Goal: Information Seeking & Learning: Compare options

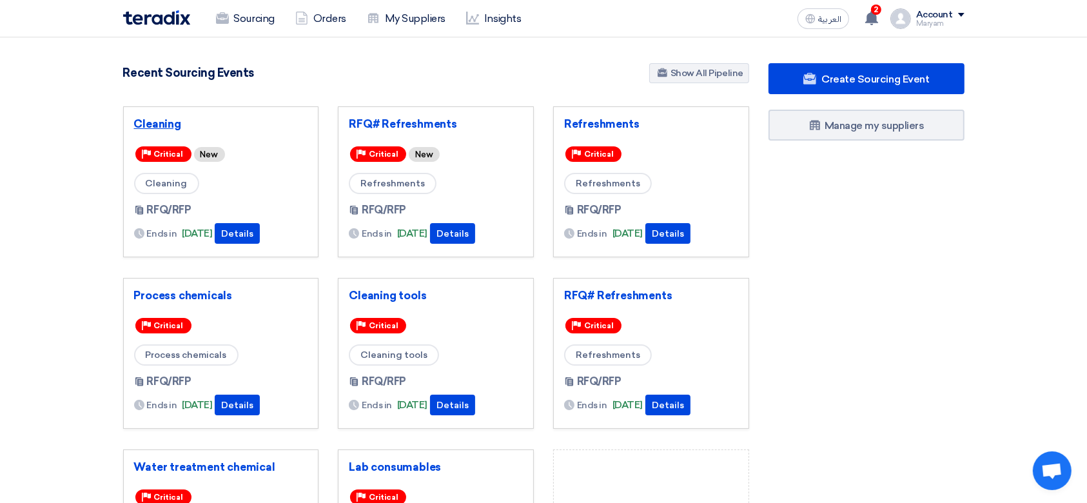
click at [164, 117] on link "Cleaning" at bounding box center [221, 123] width 174 height 13
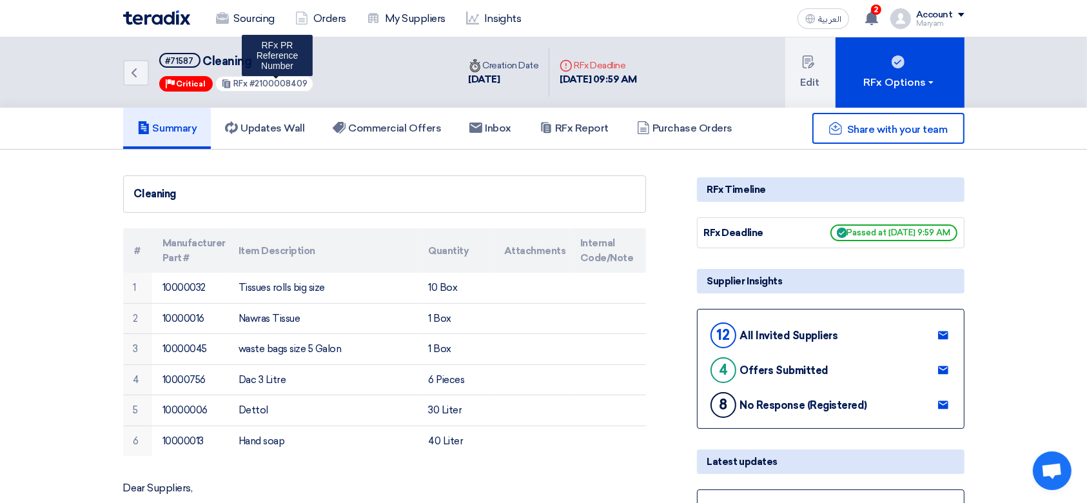
click at [278, 85] on span "#2100008409" at bounding box center [278, 84] width 58 height 10
copy span "2100008409"
click at [411, 78] on div "Back #71587 Cleaning Priority Critical RFx #2100008409" at bounding box center [290, 72] width 335 height 70
click at [303, 118] on link "Updates Wall" at bounding box center [265, 128] width 108 height 41
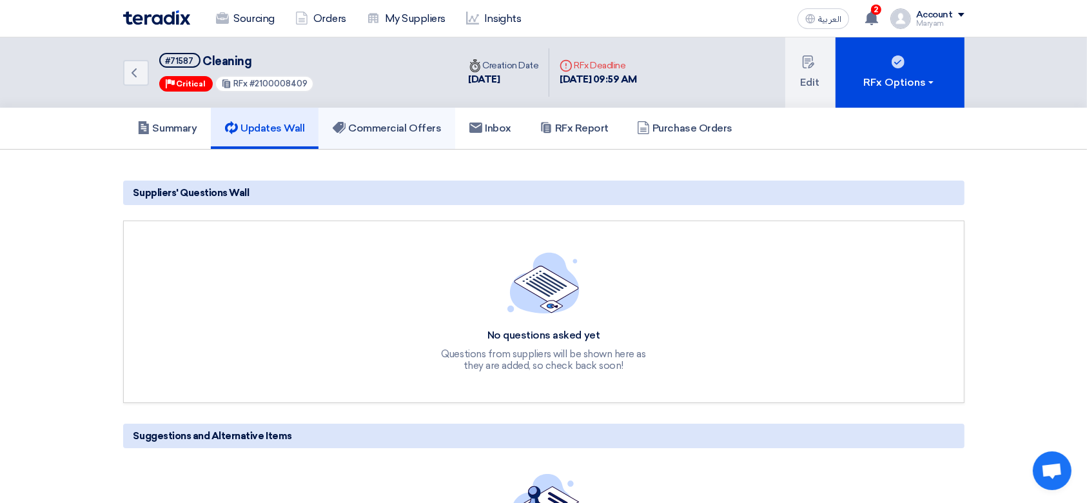
click at [418, 126] on h5 "Commercial Offers" at bounding box center [387, 128] width 108 height 13
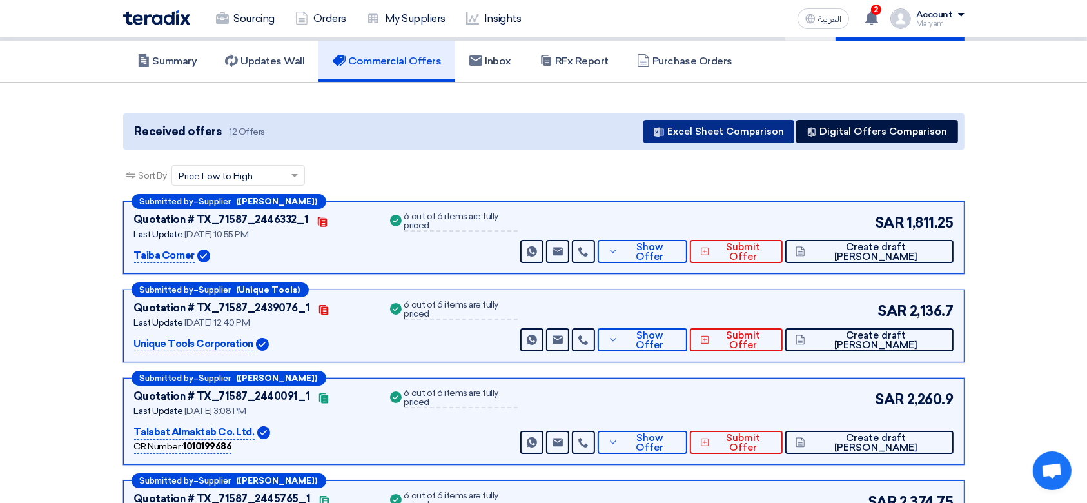
scroll to position [171, 0]
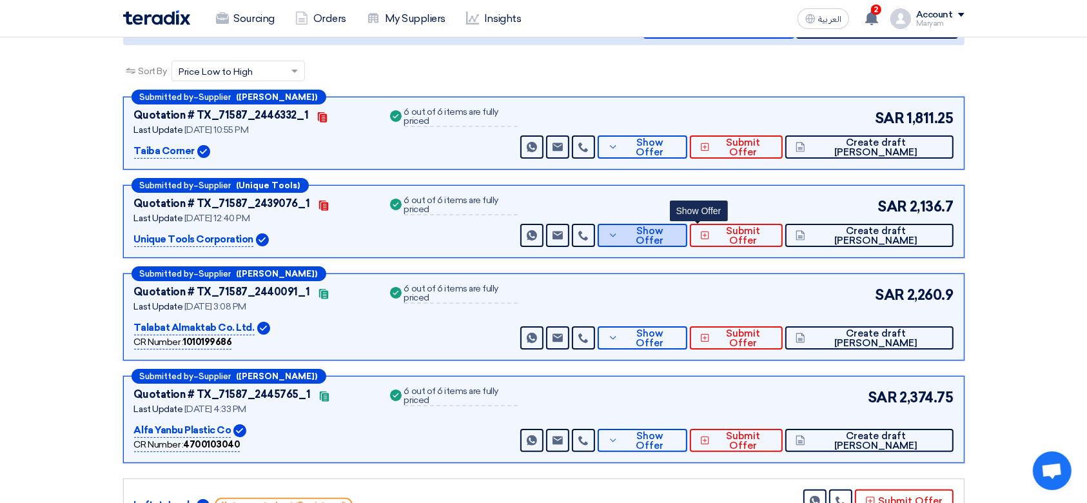
click at [677, 228] on span "Show Offer" at bounding box center [648, 235] width 55 height 19
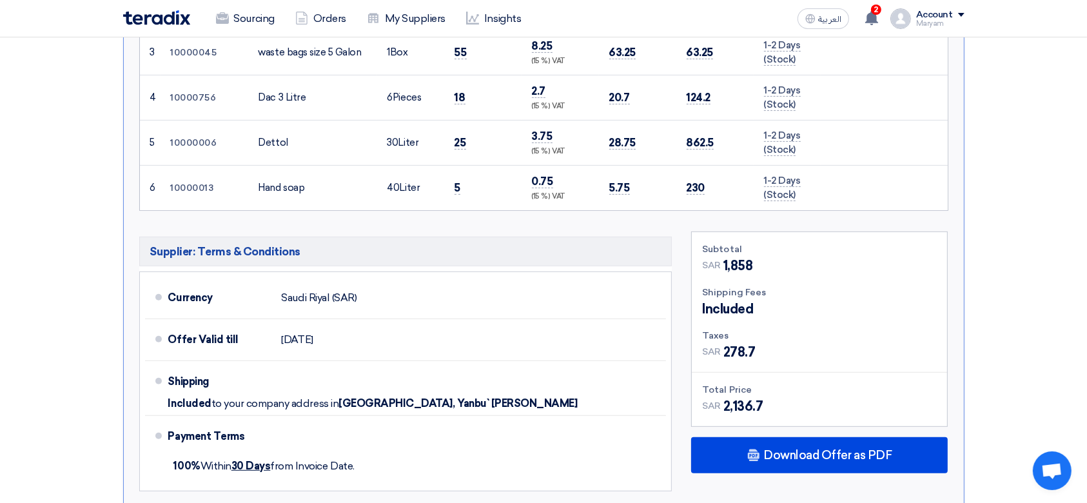
scroll to position [773, 0]
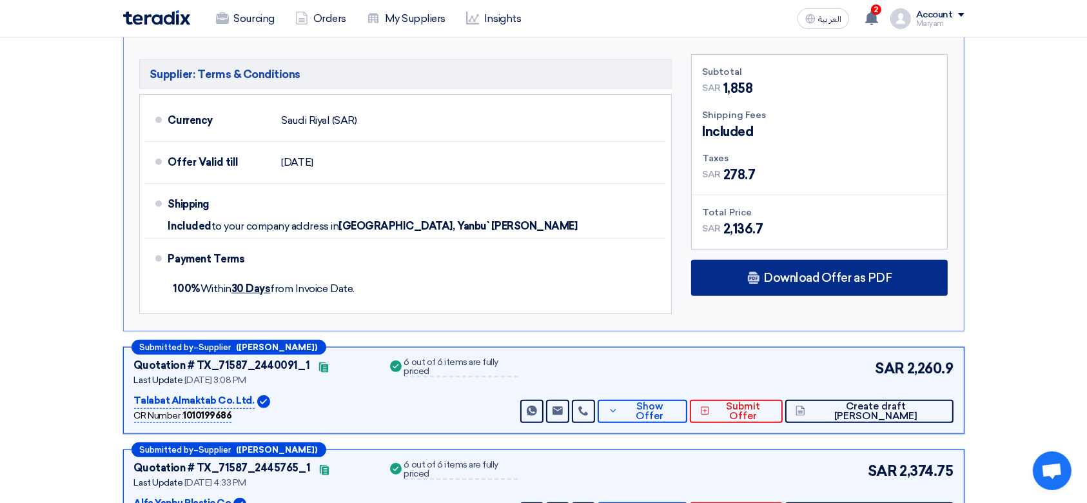
click at [749, 280] on icon at bounding box center [753, 277] width 13 height 13
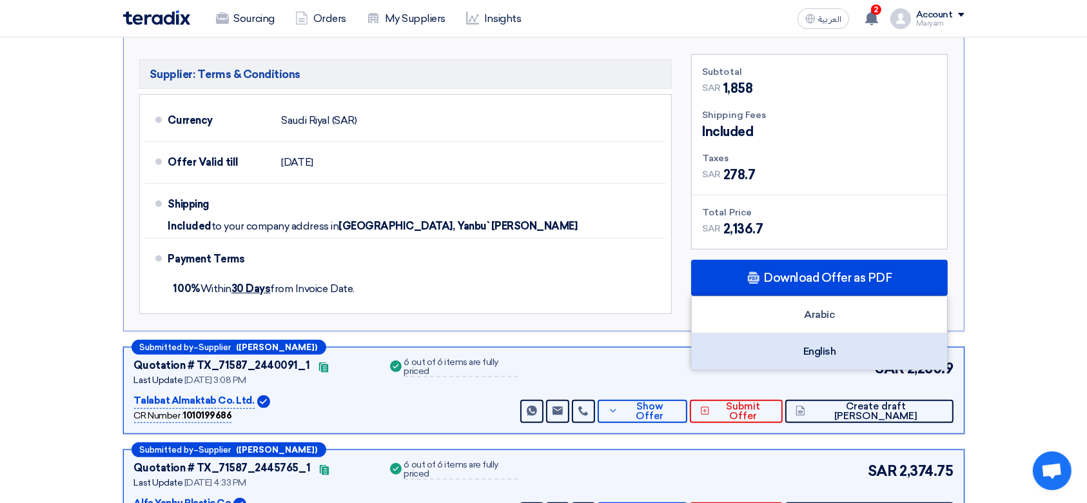
click at [754, 335] on div "English" at bounding box center [819, 351] width 255 height 36
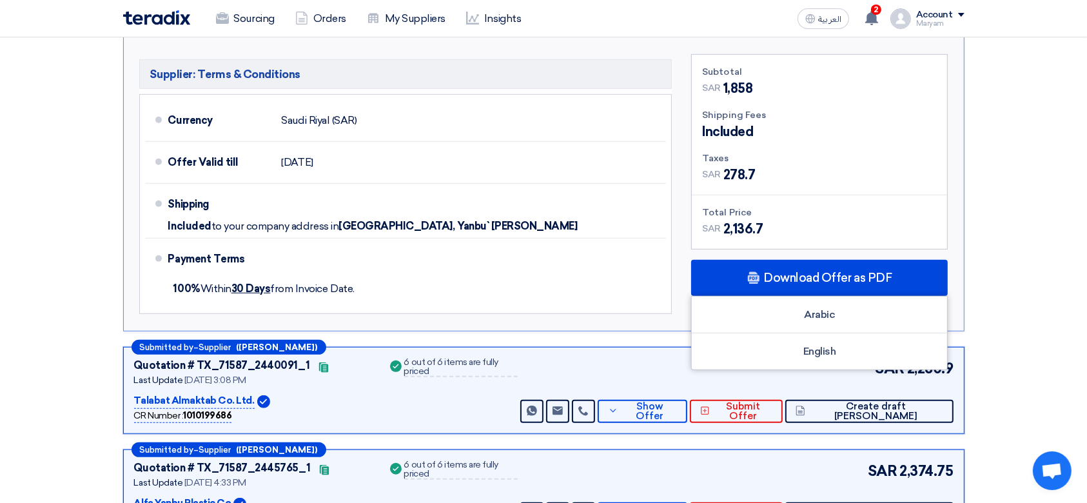
click at [983, 219] on section "Received offers 12 Offers Excel Sheet Comparison Digital Offers Comparison Sort…" at bounding box center [543, 246] width 1087 height 1741
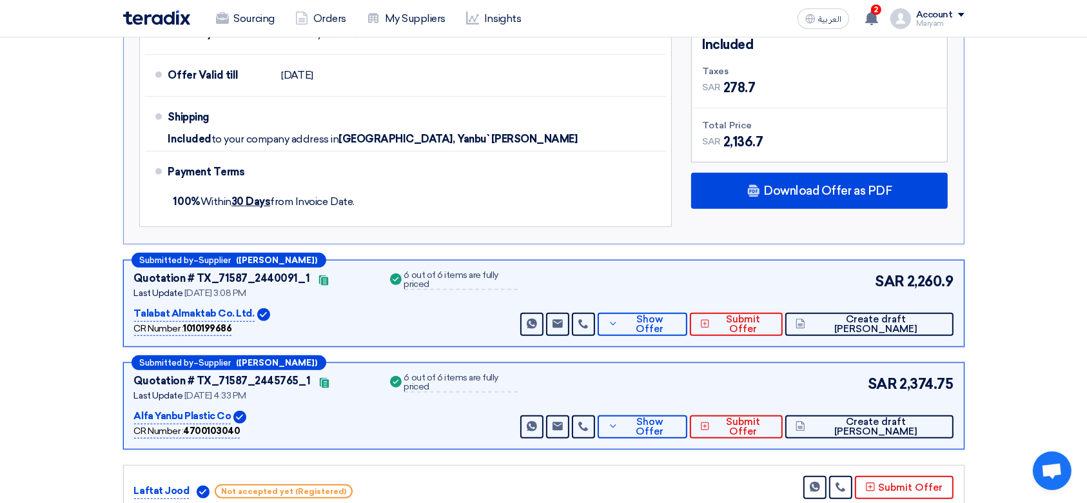
scroll to position [945, 0]
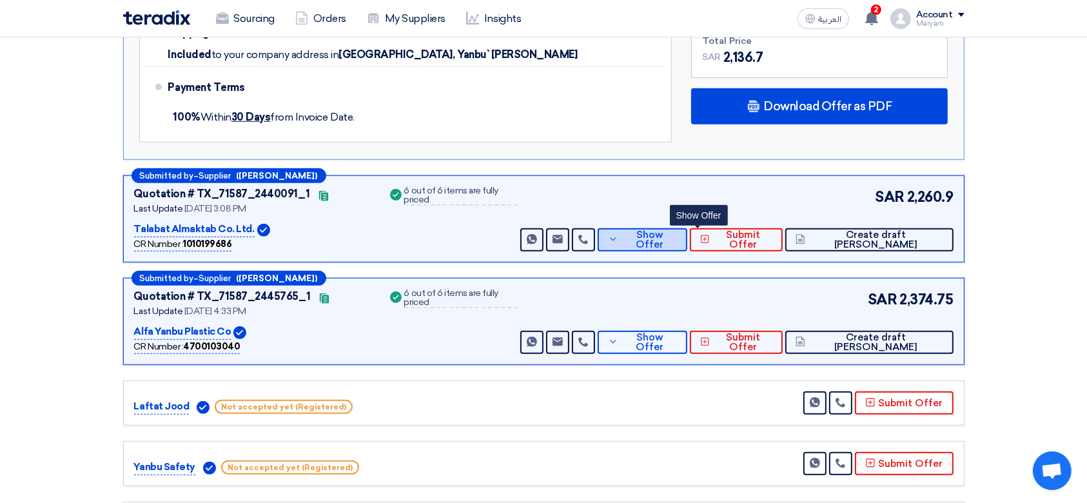
click at [677, 234] on span "Show Offer" at bounding box center [648, 239] width 55 height 19
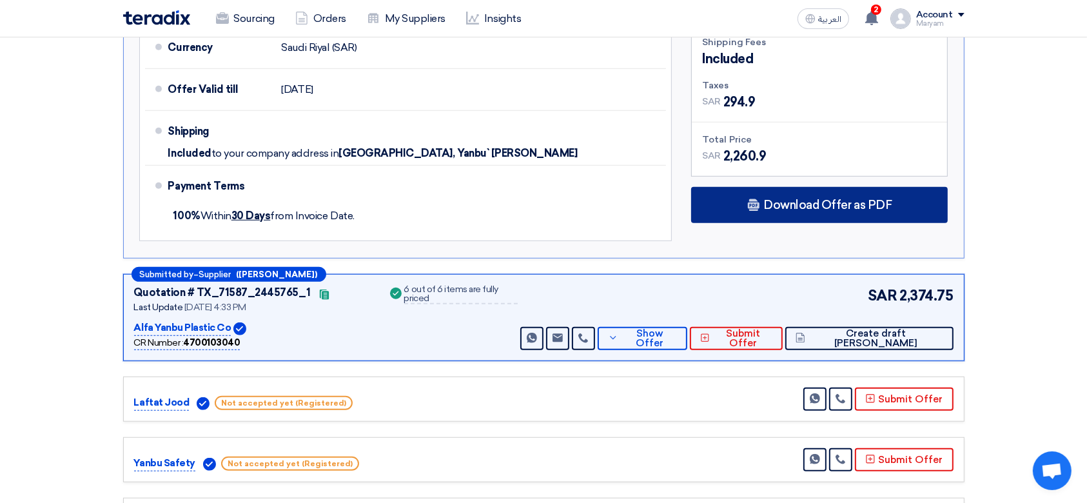
click at [846, 200] on span "Download Offer as PDF" at bounding box center [827, 205] width 128 height 12
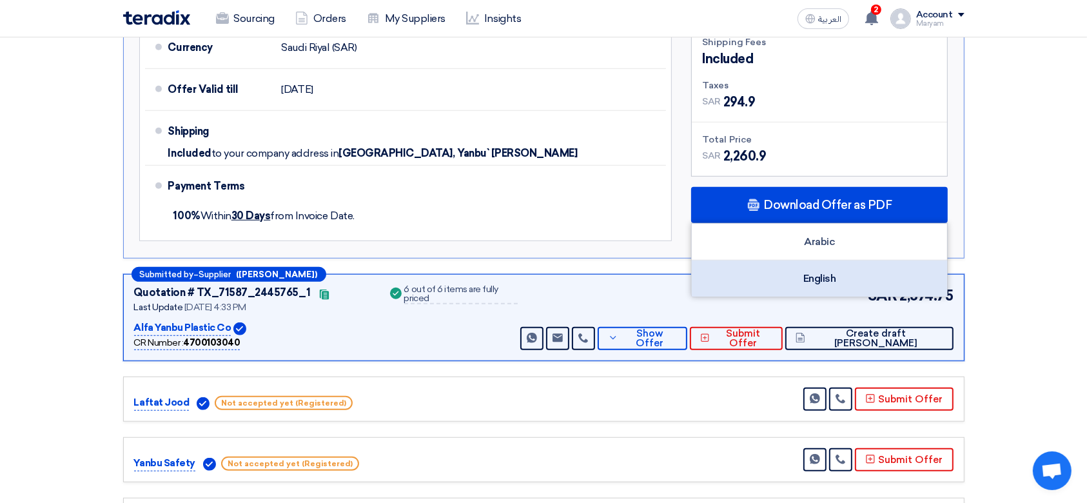
click at [807, 273] on div "English" at bounding box center [819, 278] width 255 height 36
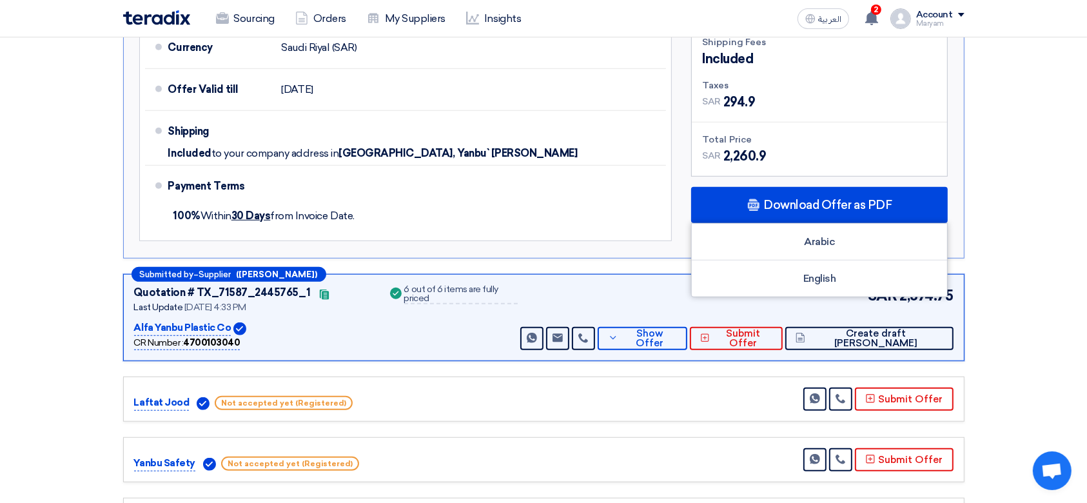
click at [1064, 330] on section "Received offers 12 Offers Excel Sheet Comparison Digital Offers Comparison Sort…" at bounding box center [543, 73] width 1087 height 1737
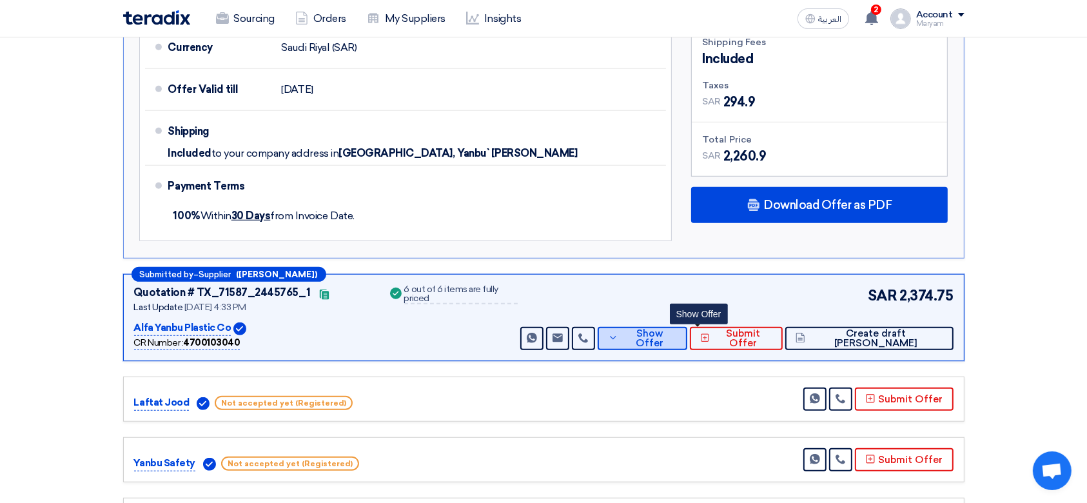
click at [677, 335] on span "Show Offer" at bounding box center [648, 338] width 55 height 19
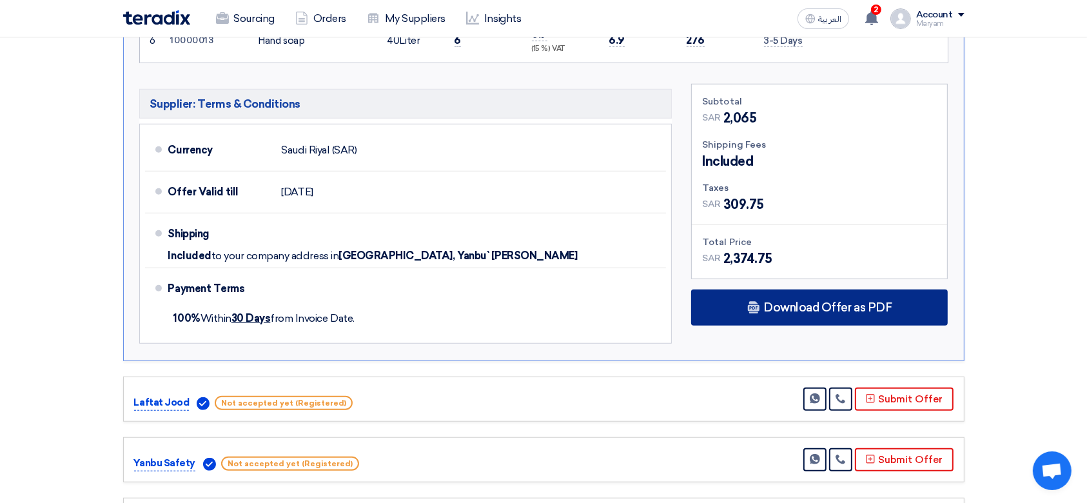
click at [789, 307] on span "Download Offer as PDF" at bounding box center [827, 308] width 128 height 12
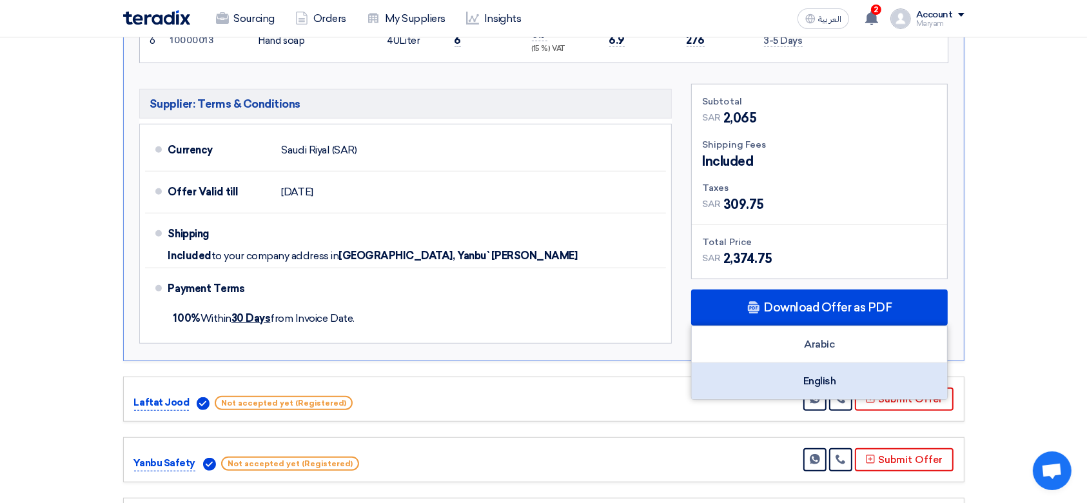
click at [805, 378] on div "English" at bounding box center [819, 381] width 255 height 36
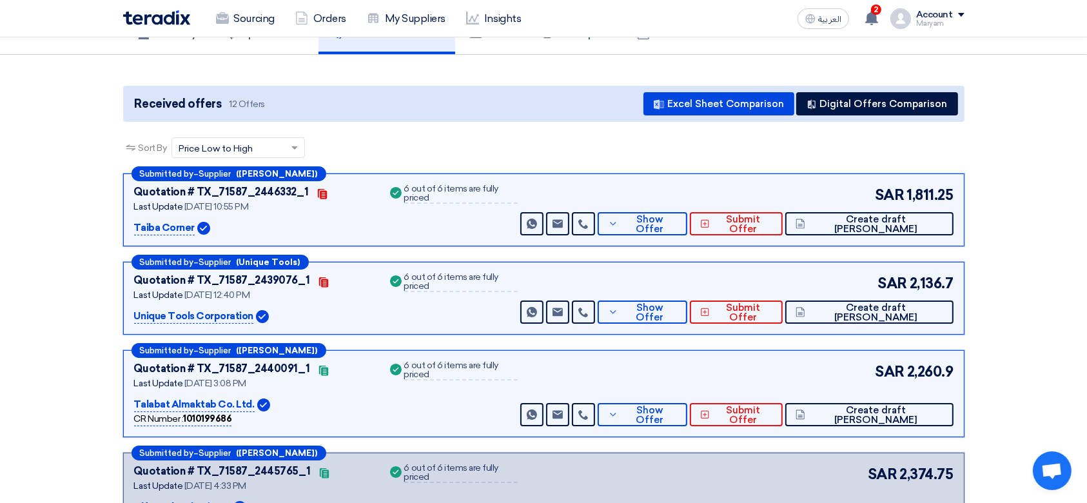
scroll to position [171, 0]
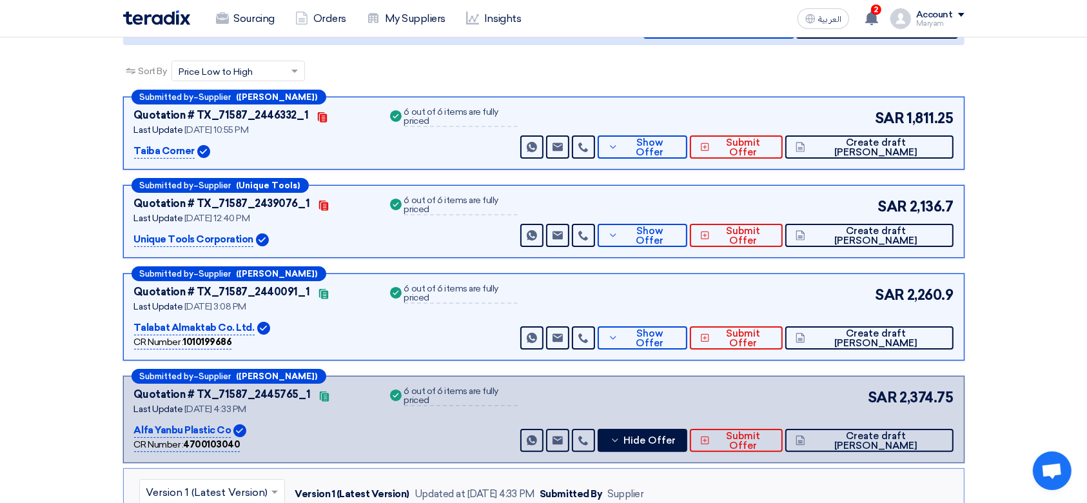
click at [692, 162] on div "Submitted by – Supplier (Sakeer Hussain) Quotation # TX_71587_2446332_1 Contact…" at bounding box center [543, 133] width 841 height 73
click at [677, 150] on span "Show Offer" at bounding box center [648, 147] width 55 height 19
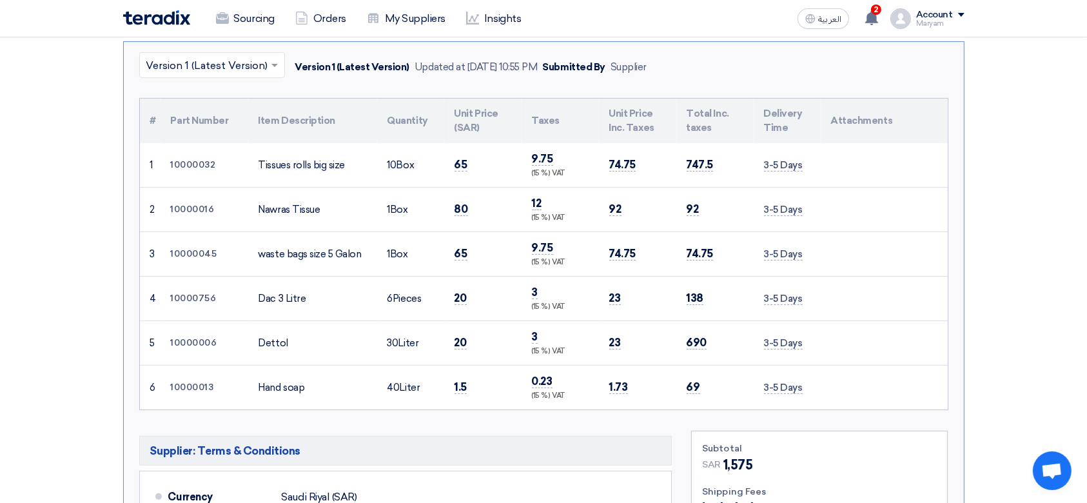
scroll to position [344, 0]
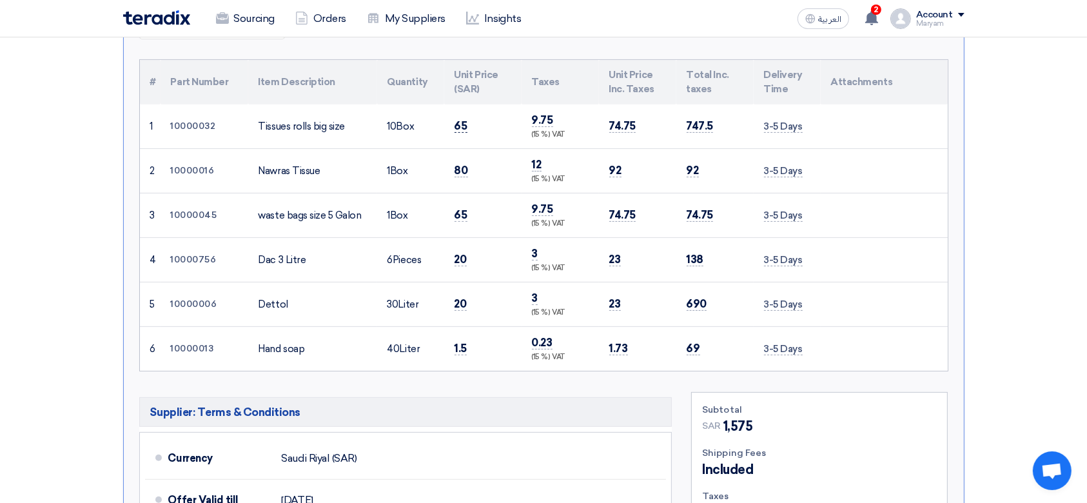
click at [454, 125] on span "65" at bounding box center [460, 126] width 13 height 14
copy span "65"
click at [457, 167] on span "80" at bounding box center [461, 171] width 14 height 14
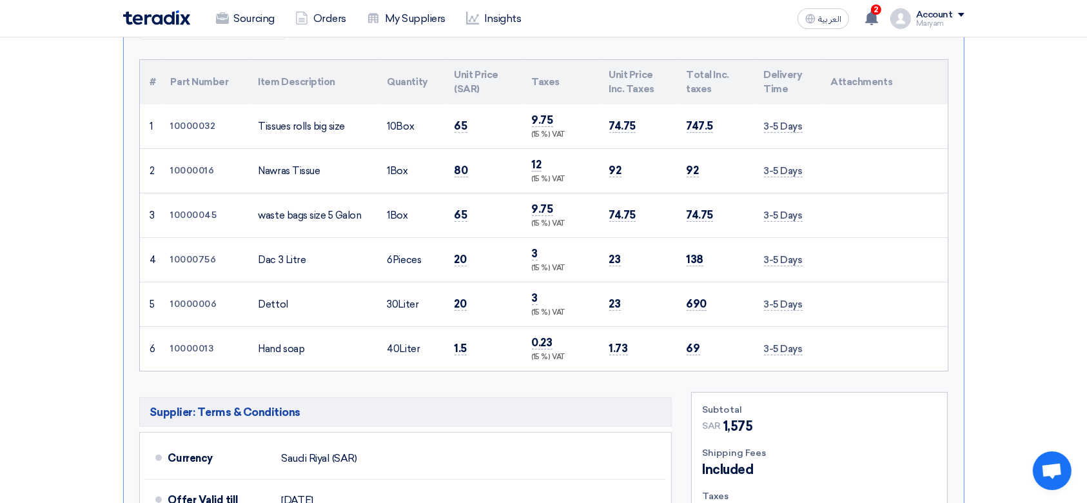
copy span "80"
click at [459, 215] on span "65" at bounding box center [460, 215] width 13 height 14
copy span "65"
click at [462, 253] on span "20" at bounding box center [460, 260] width 12 height 14
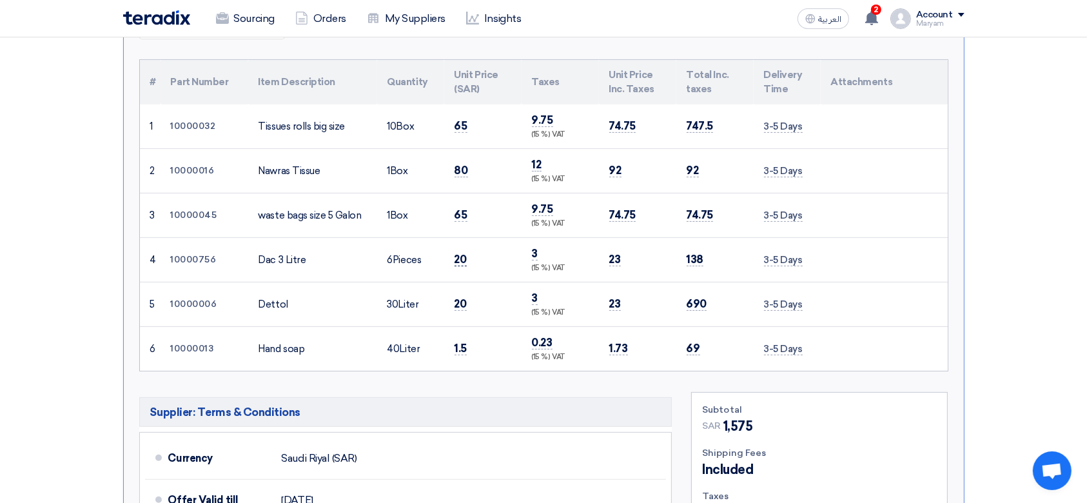
click at [462, 253] on span "20" at bounding box center [460, 260] width 12 height 14
copy span "20"
click at [463, 297] on span "20" at bounding box center [460, 304] width 12 height 14
click at [458, 298] on span "20" at bounding box center [460, 304] width 12 height 14
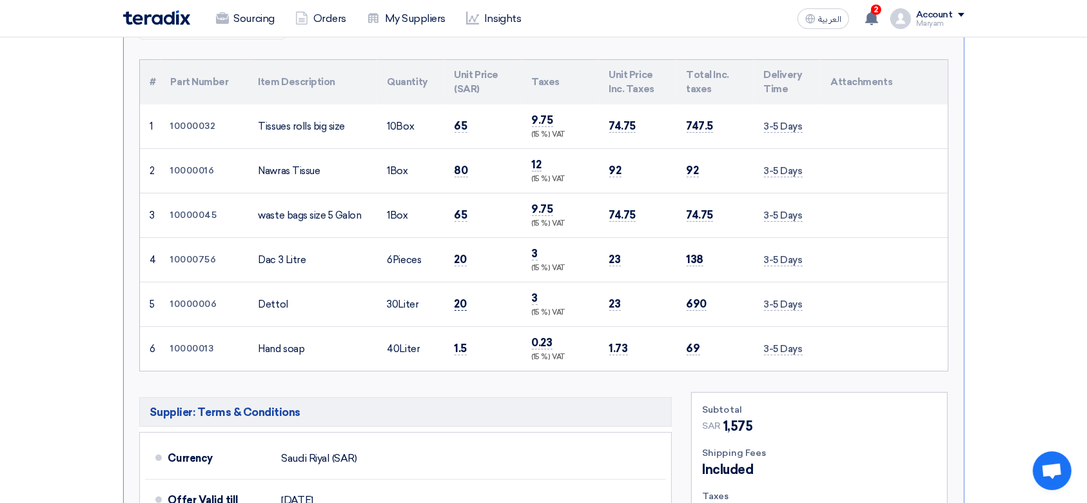
click at [458, 298] on span "20" at bounding box center [460, 304] width 12 height 14
copy span "20"
click at [455, 343] on span "1.5" at bounding box center [460, 349] width 13 height 14
copy span "1.5"
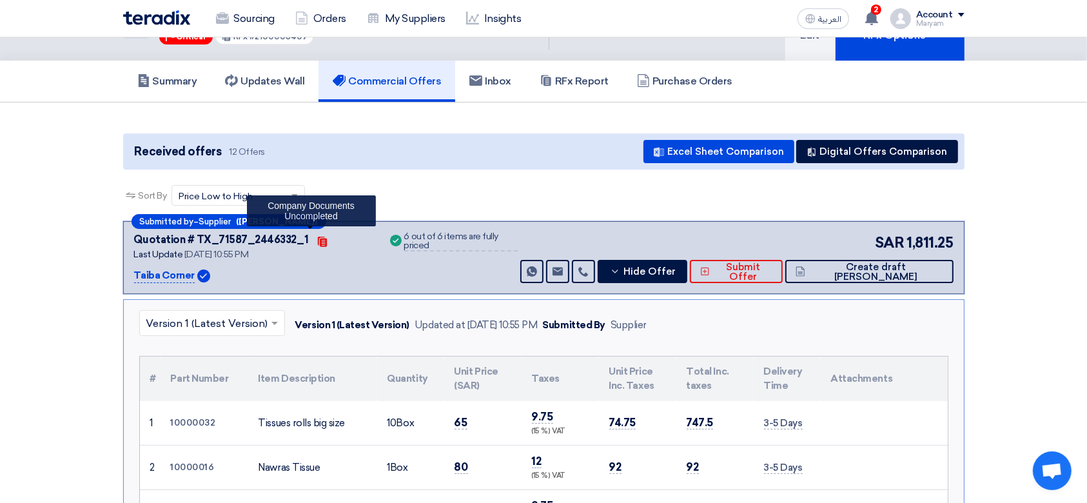
scroll to position [0, 0]
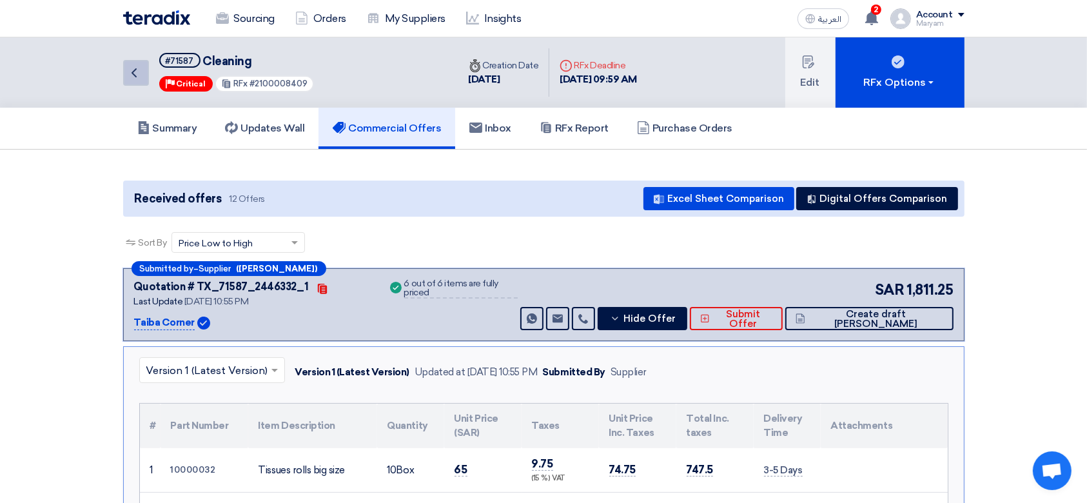
click at [139, 68] on icon "Back" at bounding box center [133, 72] width 15 height 15
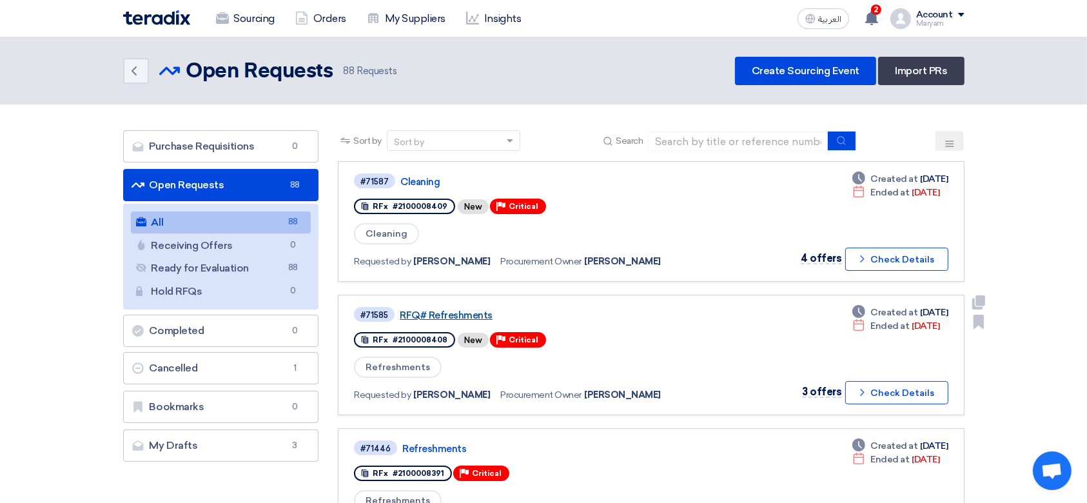
click at [417, 317] on link "RFQ# Refreshments" at bounding box center [561, 315] width 322 height 12
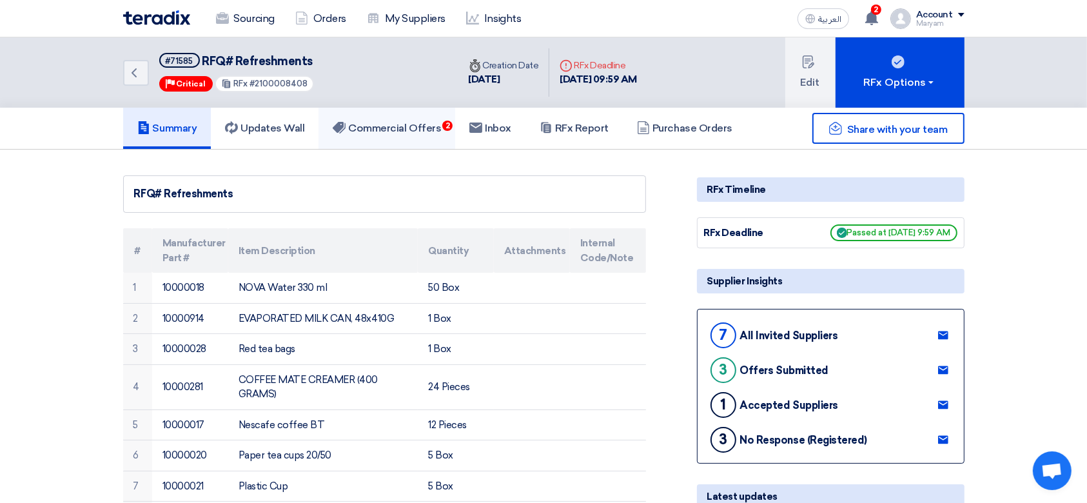
click at [409, 131] on h5 "Commercial Offers 2" at bounding box center [387, 128] width 108 height 13
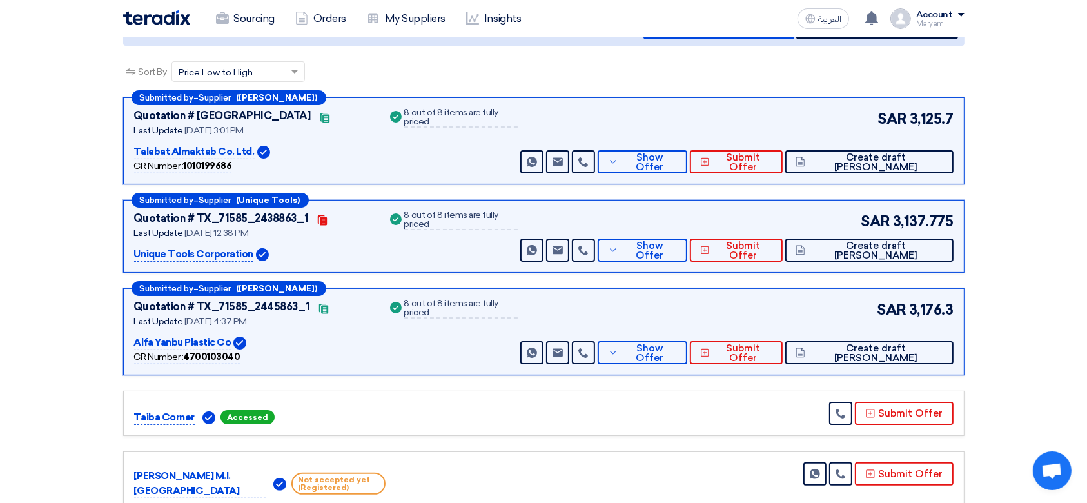
scroll to position [171, 0]
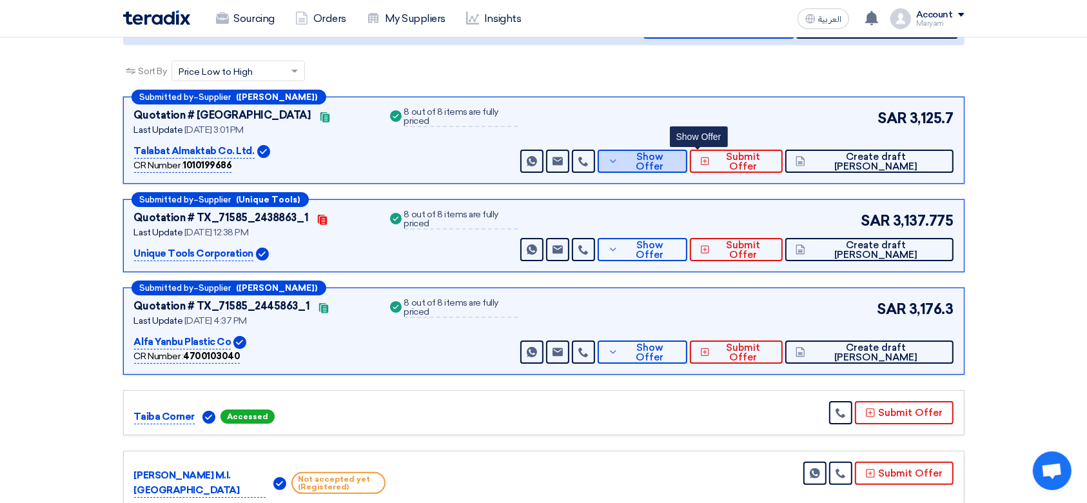
click at [618, 156] on icon at bounding box center [613, 161] width 10 height 10
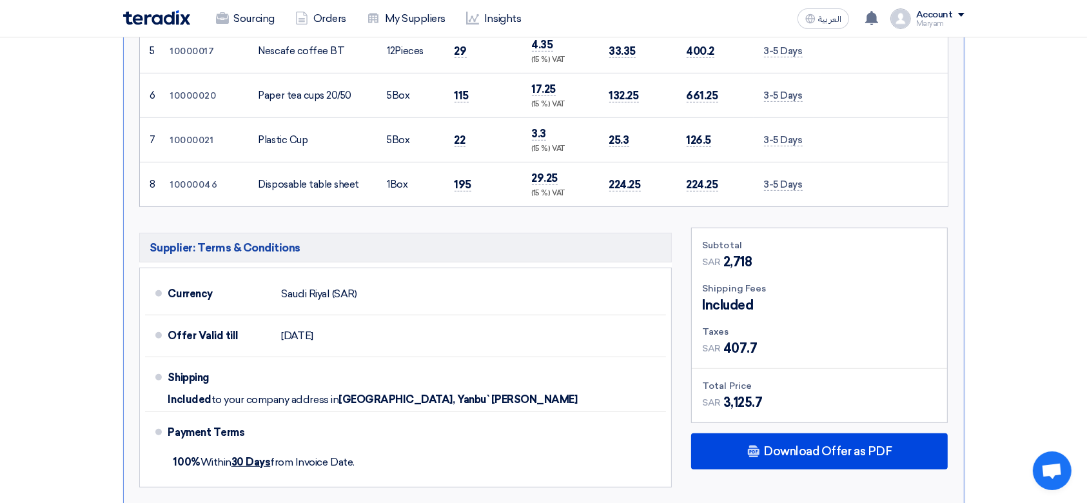
scroll to position [773, 0]
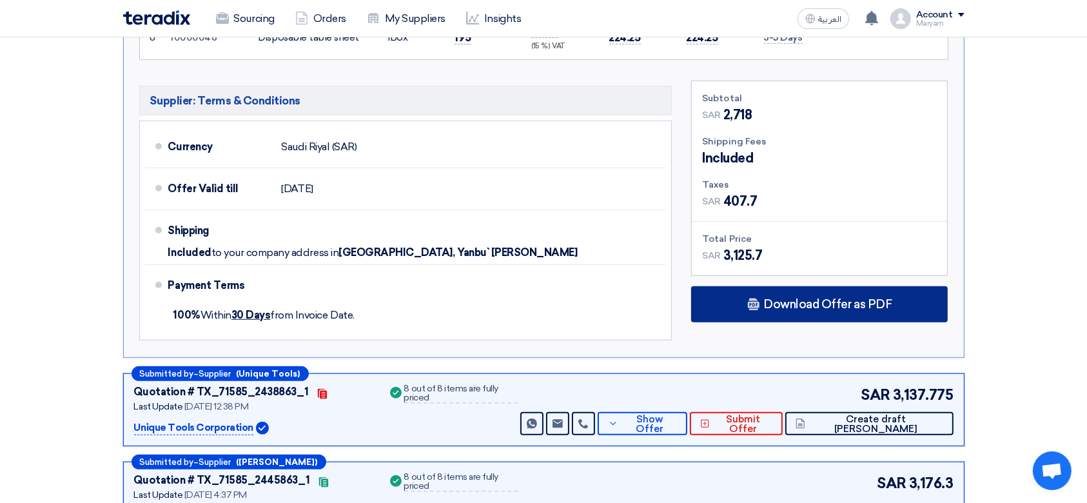
click at [814, 300] on span "Download Offer as PDF" at bounding box center [827, 304] width 128 height 12
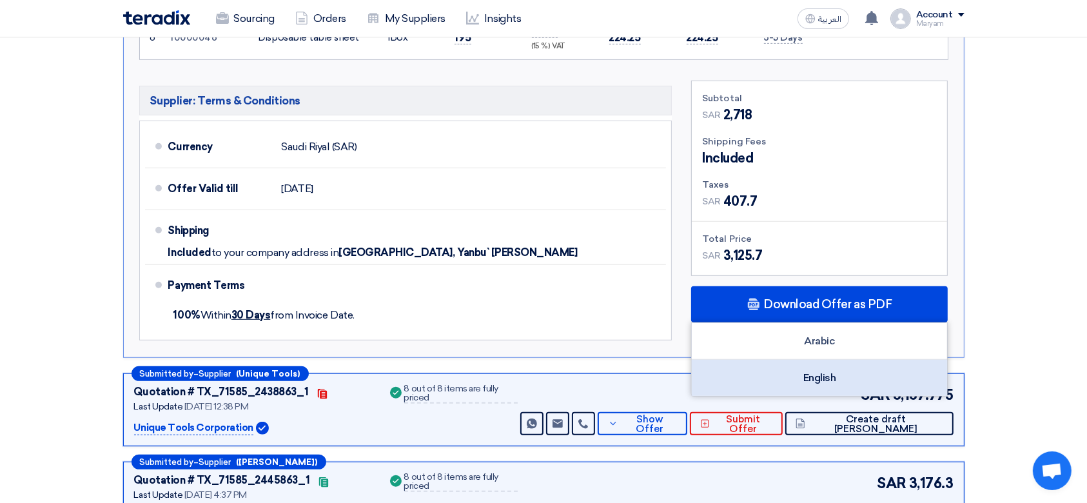
click at [741, 379] on div "English" at bounding box center [819, 378] width 255 height 36
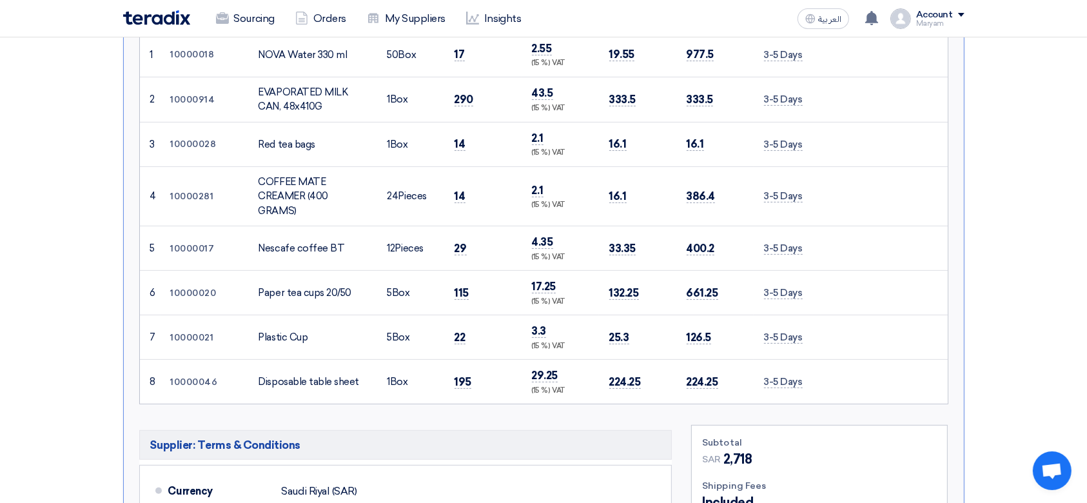
scroll to position [0, 0]
